Goal: Check status: Check status

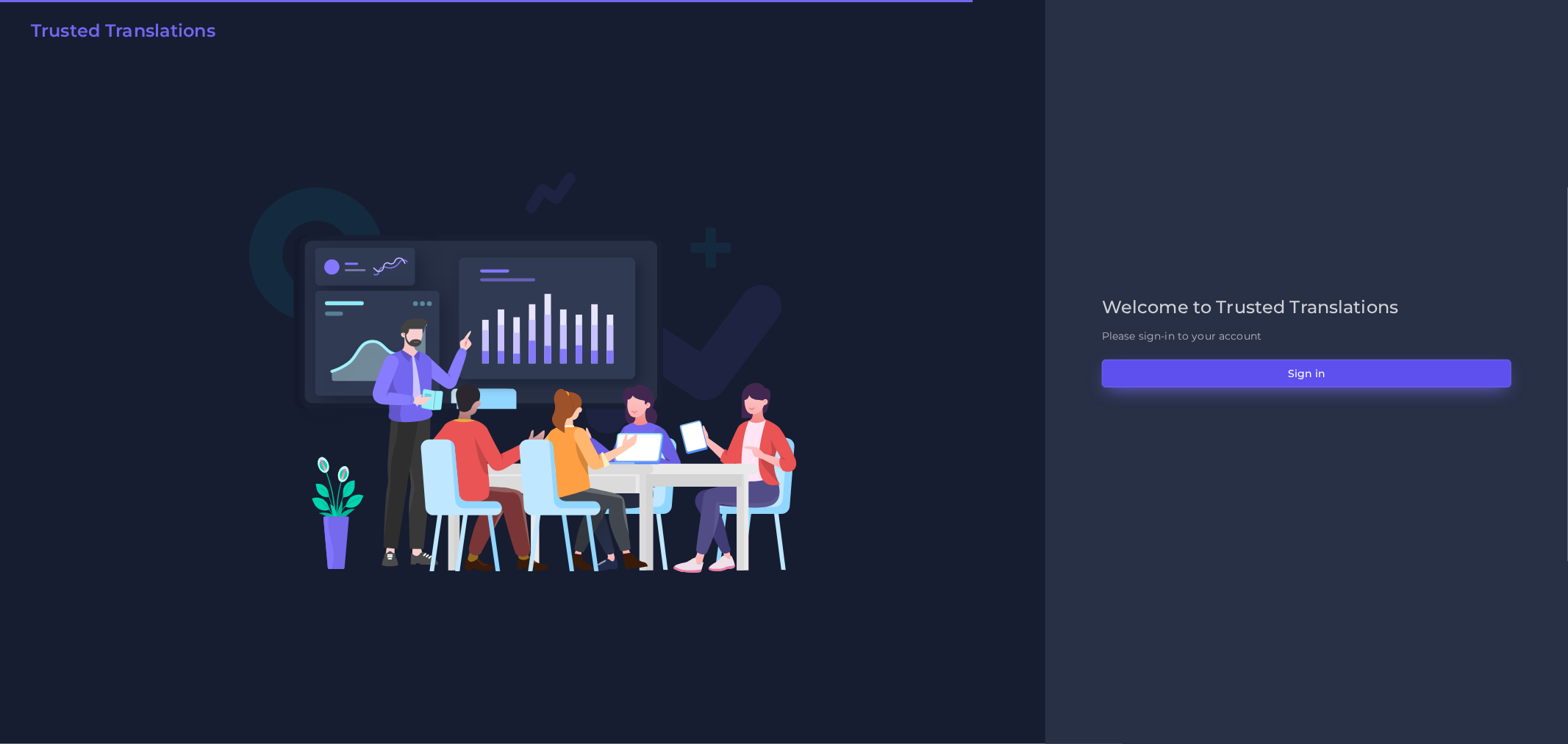
click at [1276, 362] on button "Sign in" at bounding box center [1307, 373] width 410 height 28
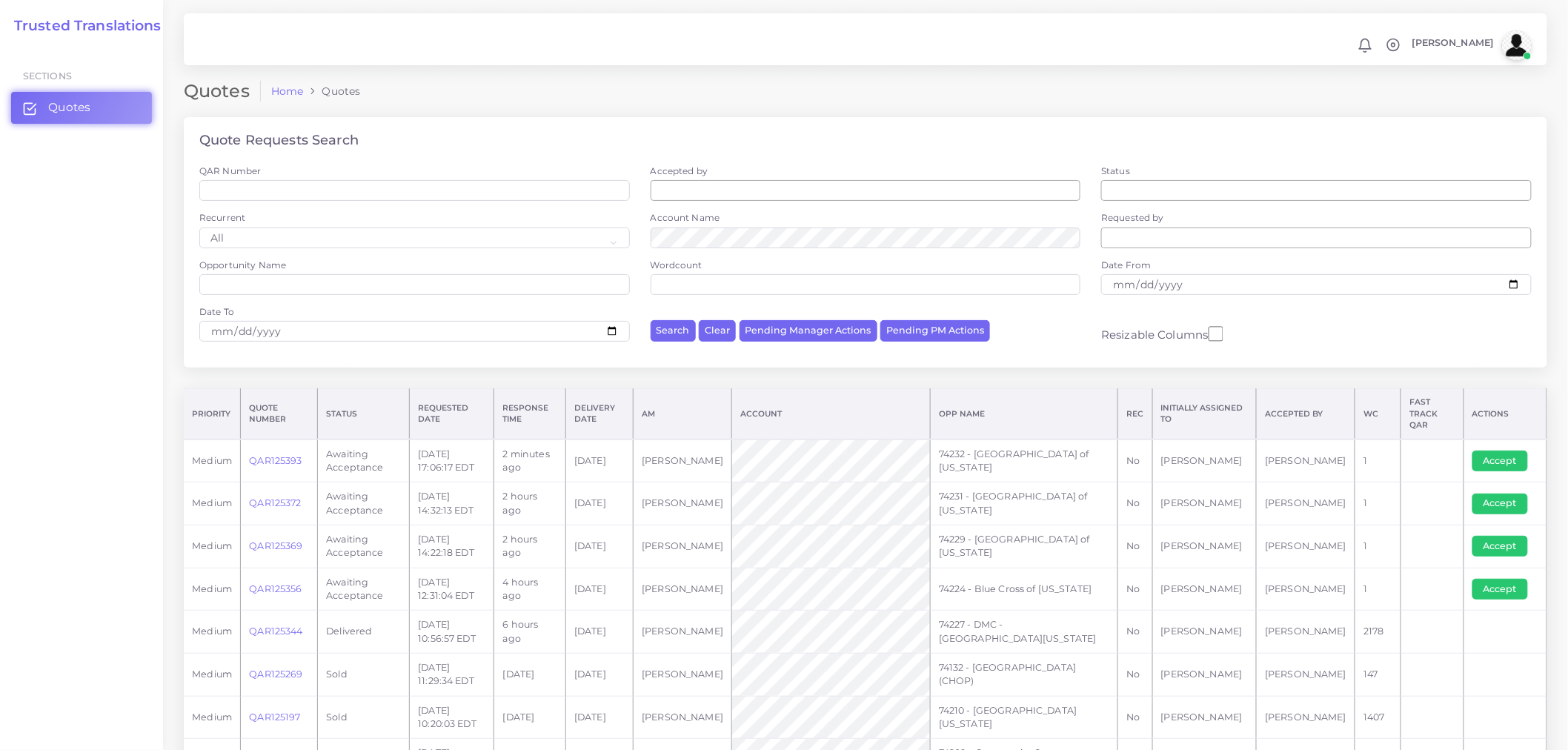
scroll to position [633, 0]
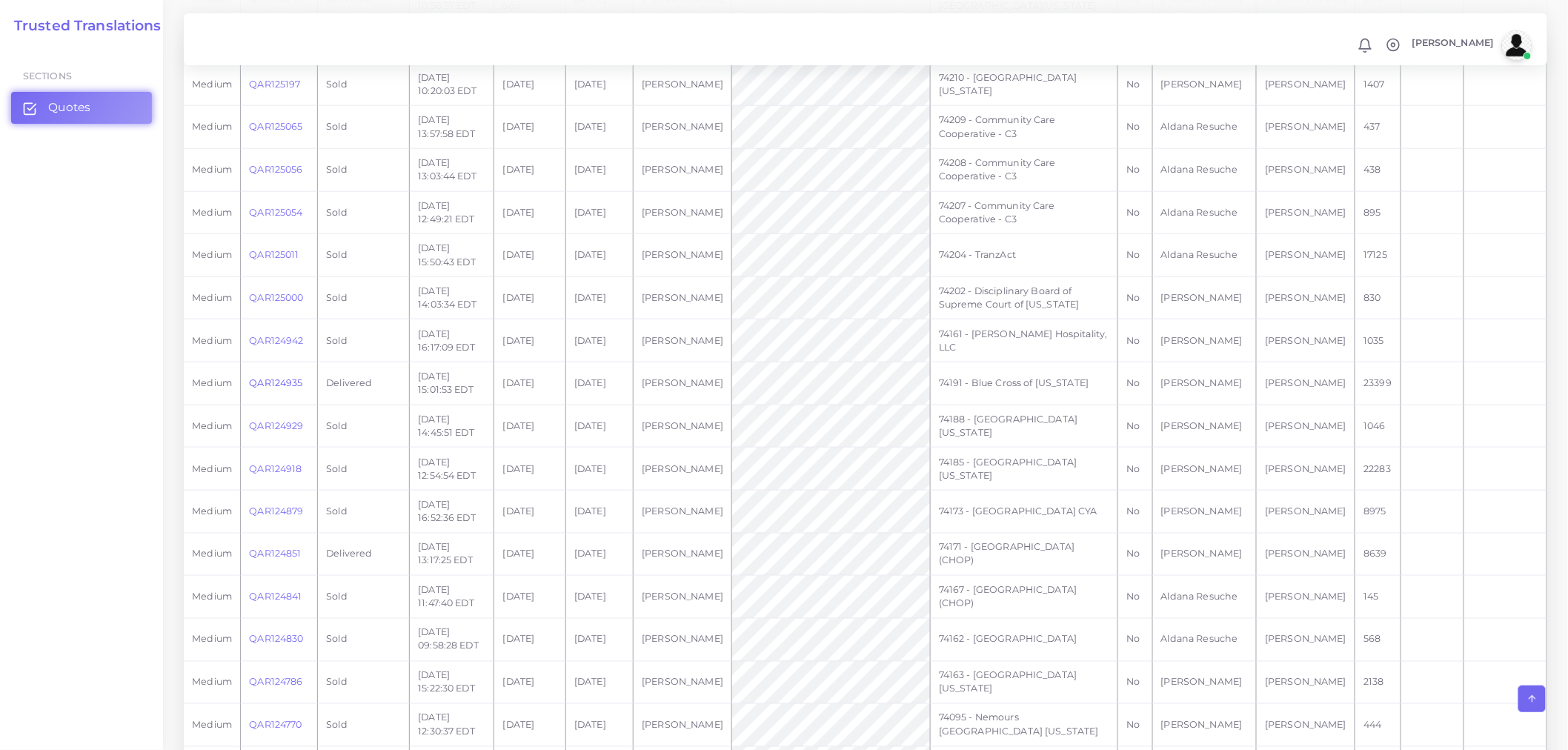
click at [260, 377] on link "QAR124935" at bounding box center [276, 383] width 54 height 11
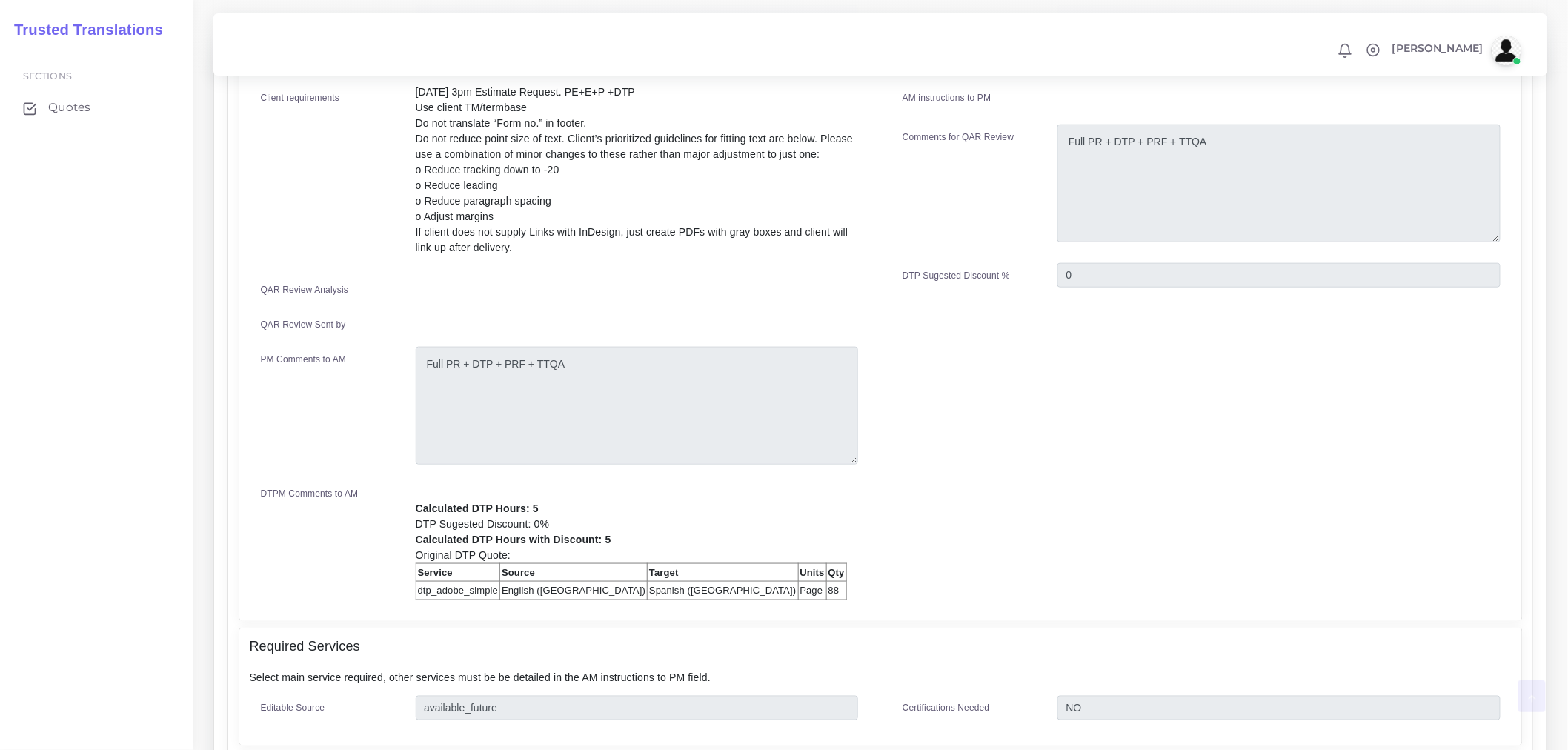
scroll to position [494, 0]
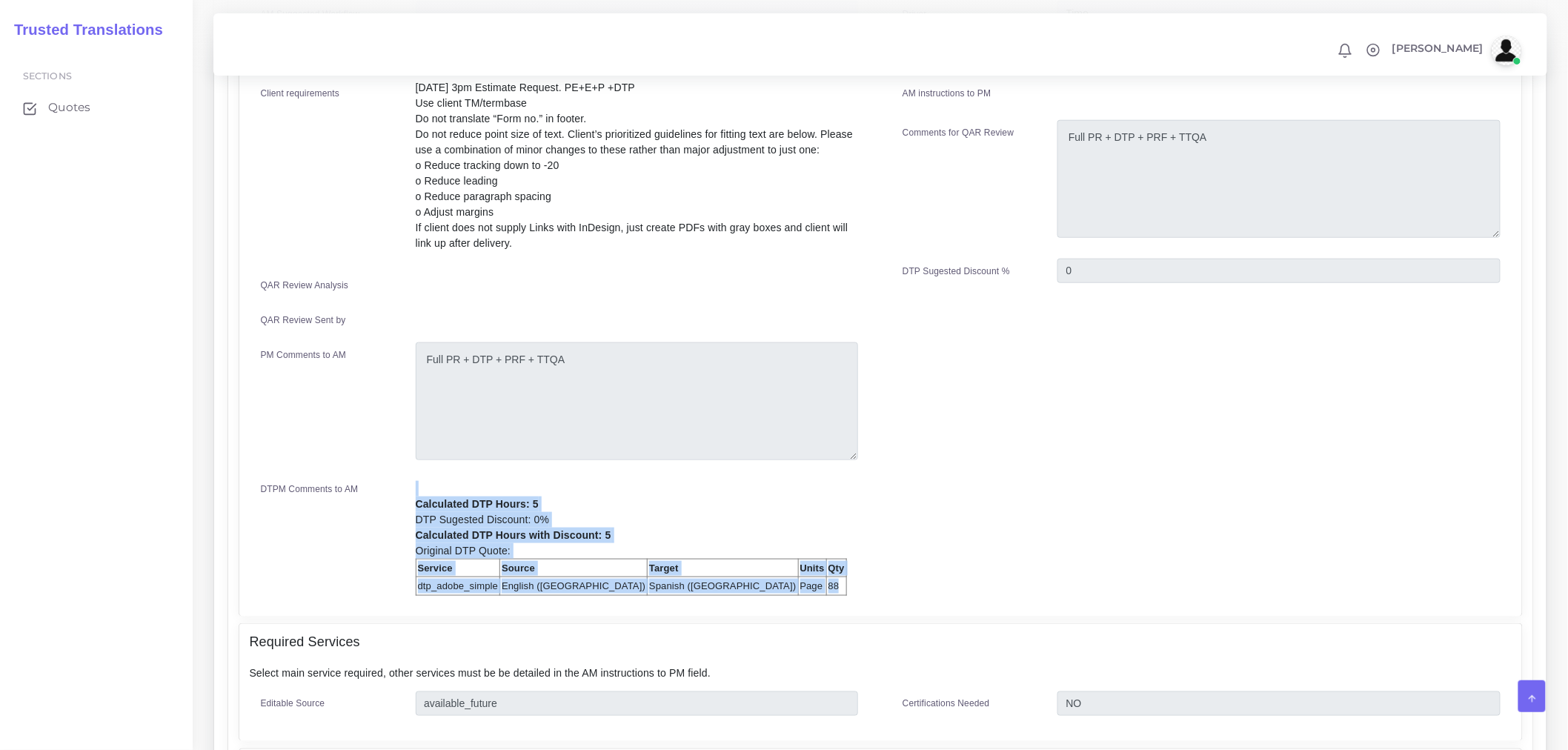
drag, startPoint x: 656, startPoint y: 587, endPoint x: 398, endPoint y: 578, distance: 258.2
click at [398, 578] on div "DTPM Comments to AM Calculated DTP Hours: 5 DTP Sugested Discount: 0% Calculate…" at bounding box center [559, 538] width 620 height 115
click at [827, 573] on th "Qty" at bounding box center [837, 568] width 20 height 18
